Goal: Information Seeking & Learning: Learn about a topic

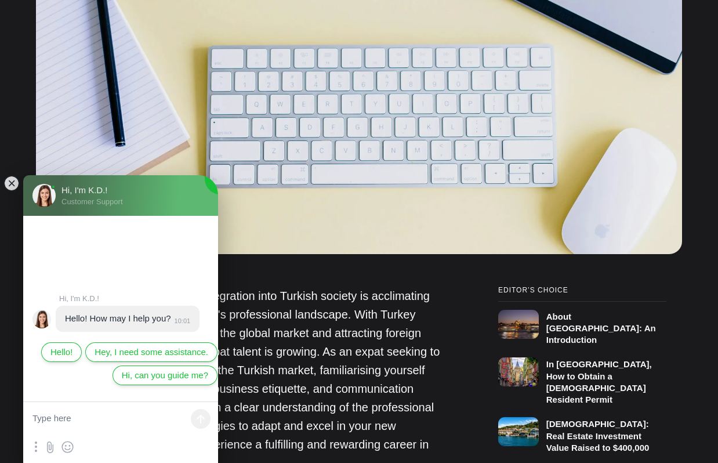
scroll to position [522, 0]
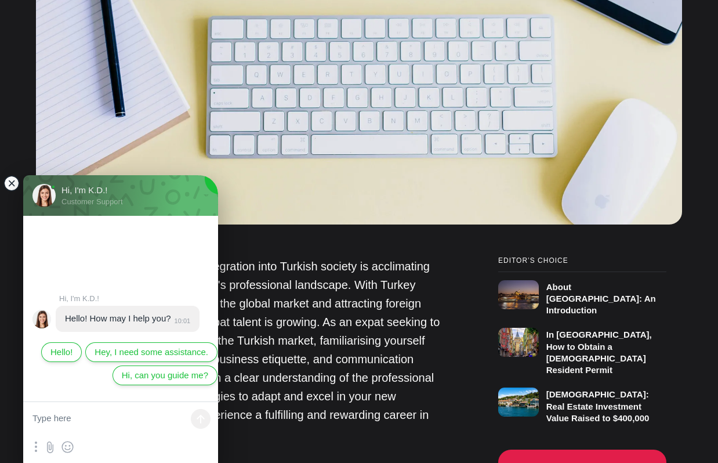
click at [8, 180] on jdiv at bounding box center [11, 183] width 16 height 16
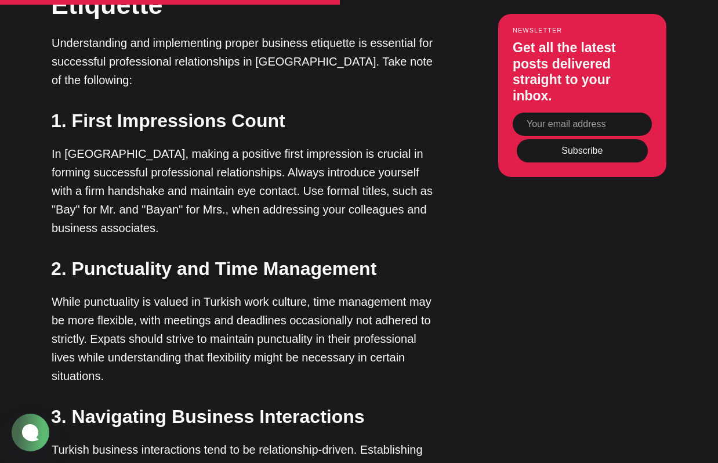
scroll to position [1972, 0]
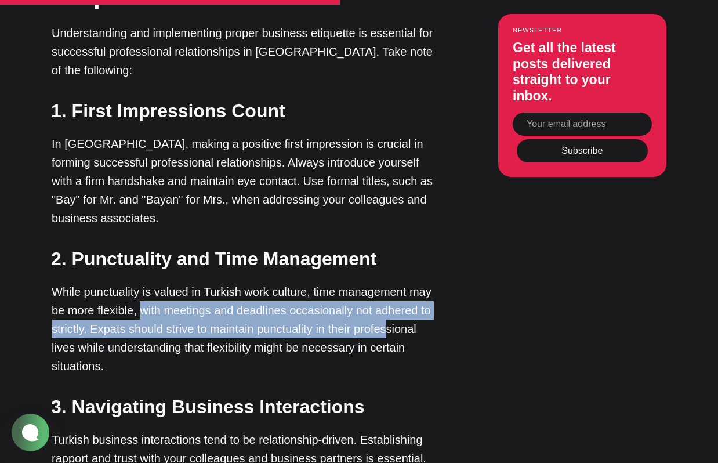
drag, startPoint x: 139, startPoint y: 238, endPoint x: 387, endPoint y: 251, distance: 248.1
click at [387, 283] on p "While punctuality is valued in Turkish work culture, time management may be mor…" at bounding box center [246, 329] width 389 height 93
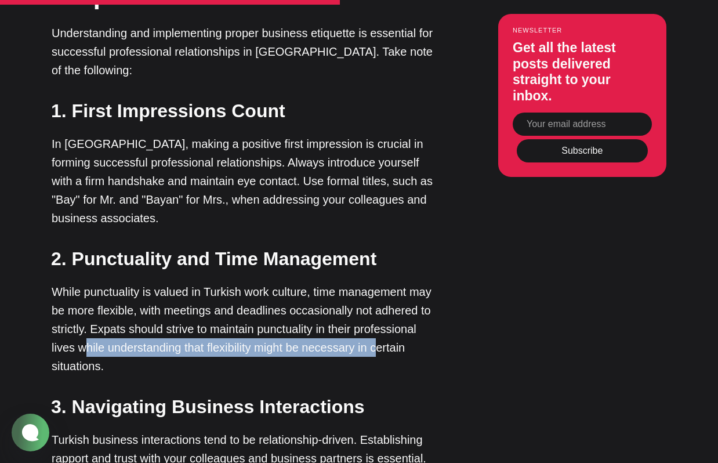
drag, startPoint x: 84, startPoint y: 278, endPoint x: 402, endPoint y: 266, distance: 318.7
click at [391, 283] on p "While punctuality is valued in Turkish work culture, time management may be mor…" at bounding box center [246, 329] width 389 height 93
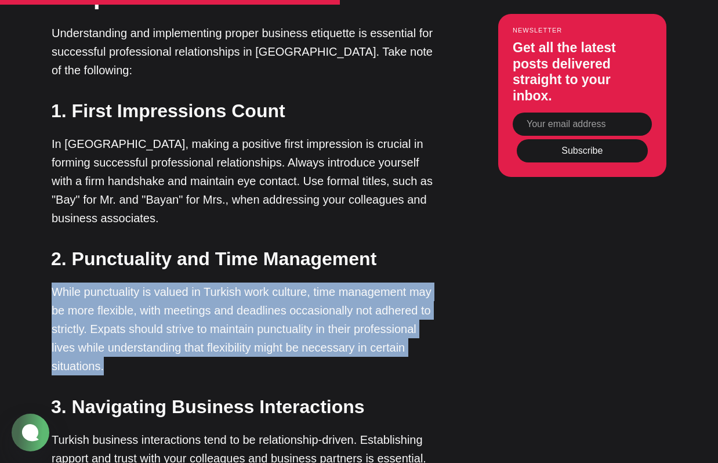
drag, startPoint x: 111, startPoint y: 289, endPoint x: 40, endPoint y: 216, distance: 102.1
click at [40, 216] on div "Editor’s Choice About [GEOGRAPHIC_DATA]: An Introduction In [GEOGRAPHIC_DATA], …" at bounding box center [359, 387] width 687 height 3161
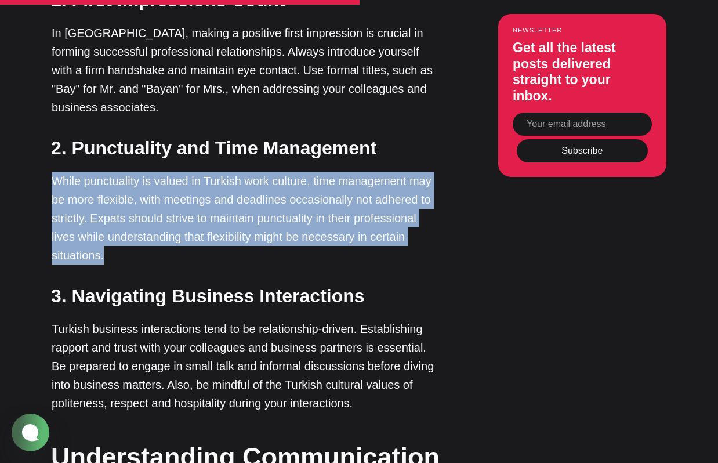
scroll to position [2088, 0]
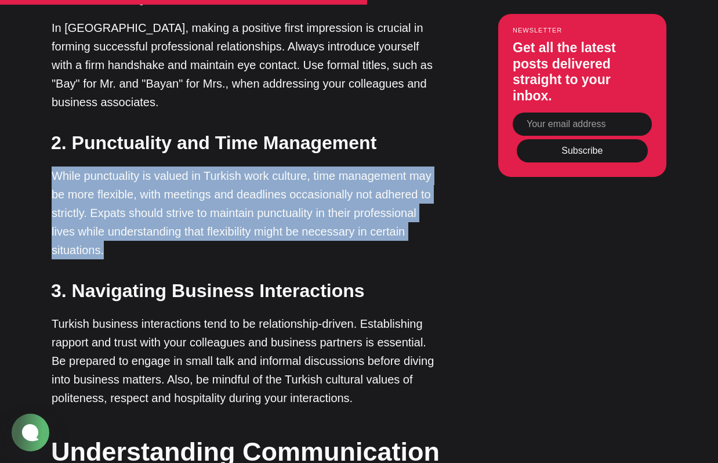
click at [391, 175] on p "While punctuality is valued in Turkish work culture, time management may be mor…" at bounding box center [246, 212] width 389 height 93
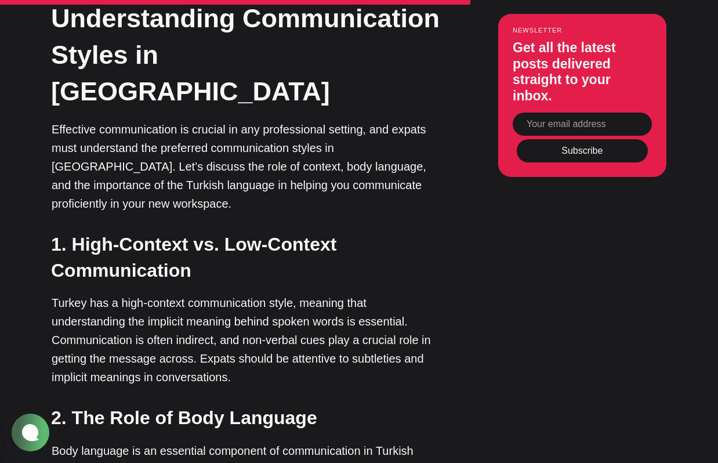
scroll to position [2553, 0]
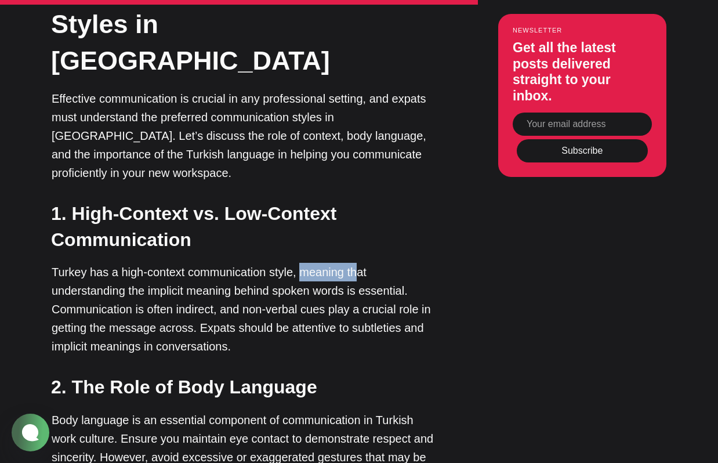
drag, startPoint x: 298, startPoint y: 164, endPoint x: 357, endPoint y: 163, distance: 58.6
click at [357, 263] on p "Turkey has a high-context communication style, meaning that understanding the i…" at bounding box center [246, 309] width 389 height 93
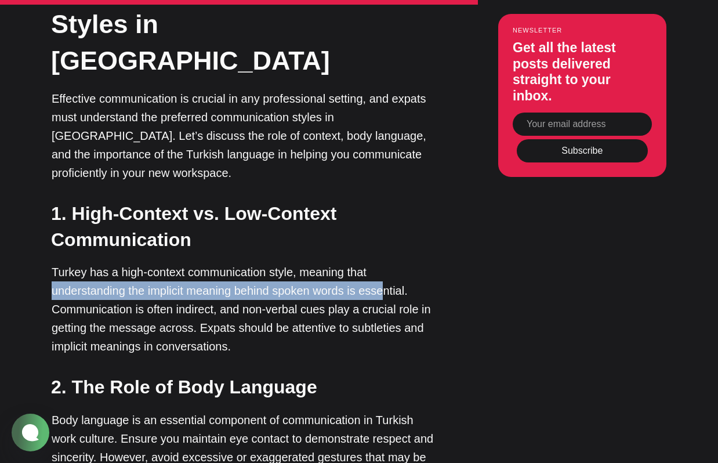
drag, startPoint x: 54, startPoint y: 182, endPoint x: 399, endPoint y: 182, distance: 345.2
click at [400, 263] on p "Turkey has a high-context communication style, meaning that understanding the i…" at bounding box center [246, 309] width 389 height 93
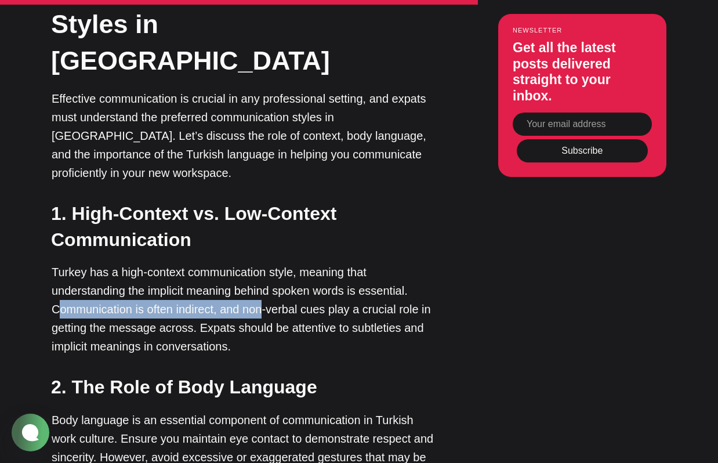
drag, startPoint x: 63, startPoint y: 193, endPoint x: 265, endPoint y: 196, distance: 201.3
click at [265, 263] on p "Turkey has a high-context communication style, meaning that understanding the i…" at bounding box center [246, 309] width 389 height 93
drag, startPoint x: 52, startPoint y: 198, endPoint x: 234, endPoint y: 196, distance: 181.6
click at [222, 263] on p "Turkey has a high-context communication style, meaning that understanding the i…" at bounding box center [246, 309] width 389 height 93
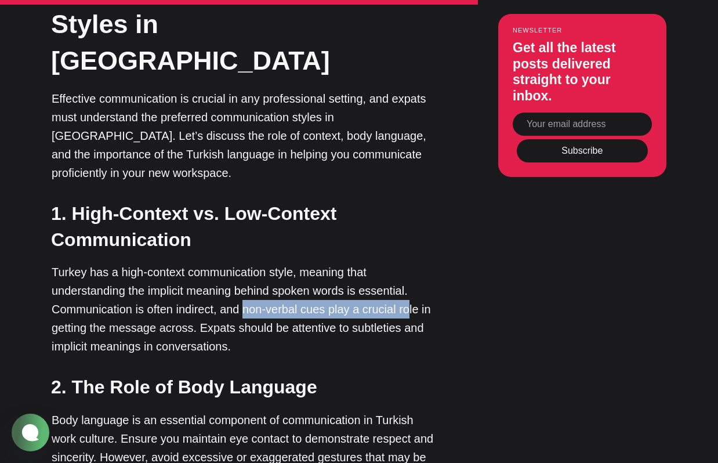
drag, startPoint x: 243, startPoint y: 196, endPoint x: 414, endPoint y: 196, distance: 171.1
click at [414, 263] on p "Turkey has a high-context communication style, meaning that understanding the i…" at bounding box center [246, 309] width 389 height 93
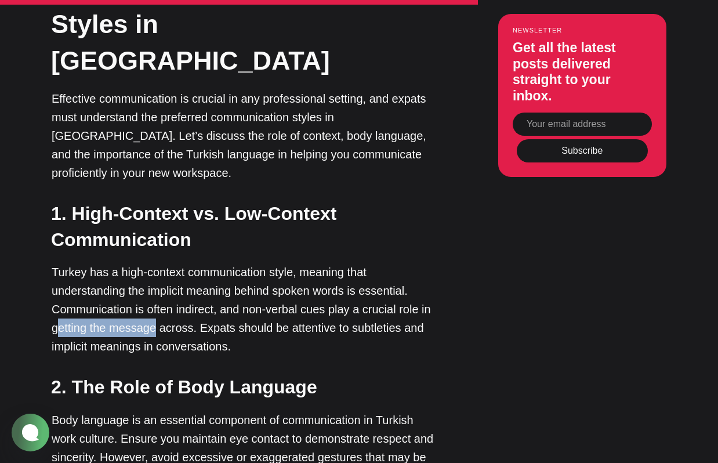
drag, startPoint x: 59, startPoint y: 219, endPoint x: 191, endPoint y: 212, distance: 132.5
click at [164, 263] on p "Turkey has a high-context communication style, meaning that understanding the i…" at bounding box center [246, 309] width 389 height 93
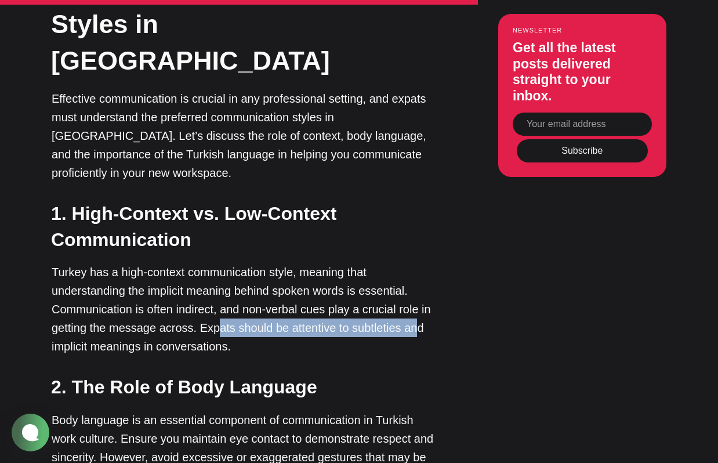
drag, startPoint x: 213, startPoint y: 212, endPoint x: 413, endPoint y: 212, distance: 200.1
click at [413, 263] on p "Turkey has a high-context communication style, meaning that understanding the i…" at bounding box center [246, 309] width 389 height 93
click at [414, 263] on p "Turkey has a high-context communication style, meaning that understanding the i…" at bounding box center [246, 309] width 389 height 93
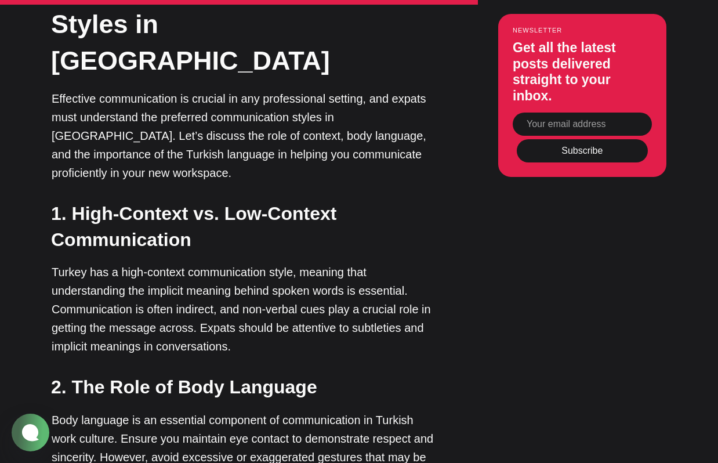
click at [401, 263] on p "Turkey has a high-context communication style, meaning that understanding the i…" at bounding box center [246, 309] width 389 height 93
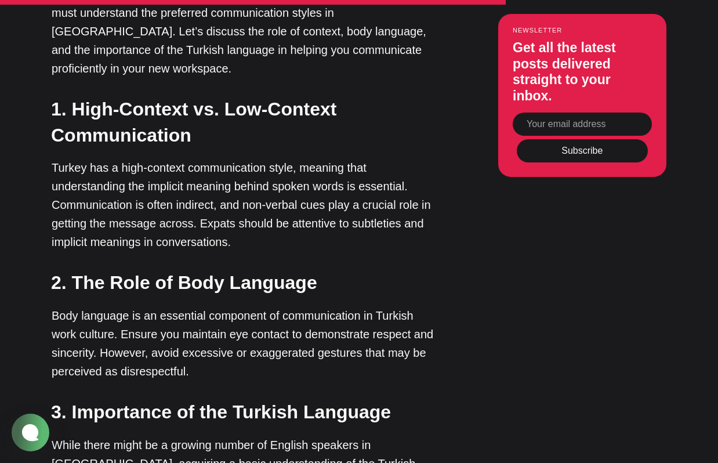
scroll to position [2669, 0]
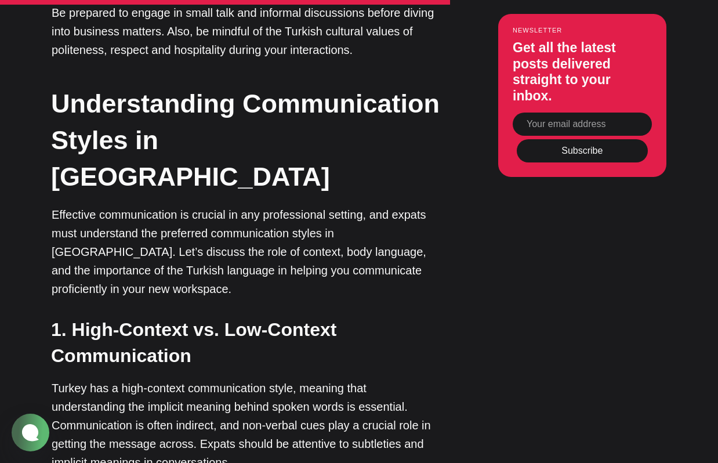
drag, startPoint x: 262, startPoint y: 185, endPoint x: 115, endPoint y: 203, distance: 147.9
click at [259, 205] on p "Effective communication is crucial in any professional setting, and expats must…" at bounding box center [246, 251] width 389 height 93
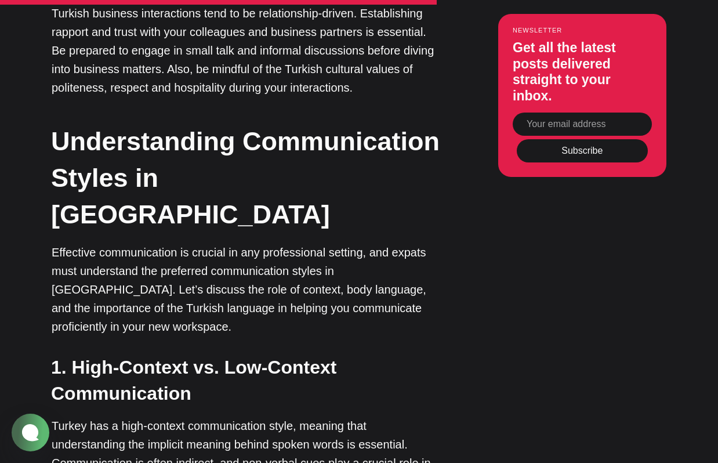
scroll to position [2379, 0]
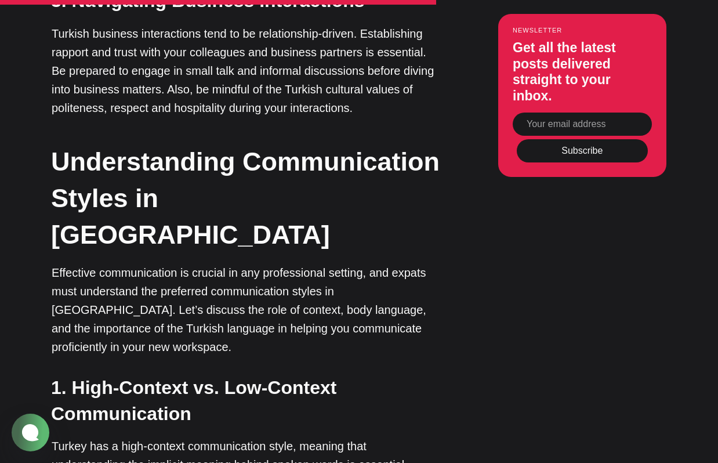
drag, startPoint x: 50, startPoint y: 85, endPoint x: 23, endPoint y: 84, distance: 26.7
drag, startPoint x: 23, startPoint y: 84, endPoint x: 58, endPoint y: 99, distance: 37.9
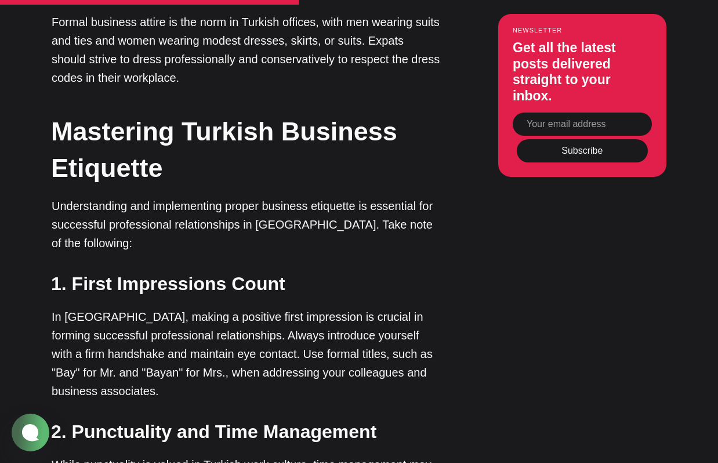
scroll to position [1798, 0]
